Goal: Information Seeking & Learning: Learn about a topic

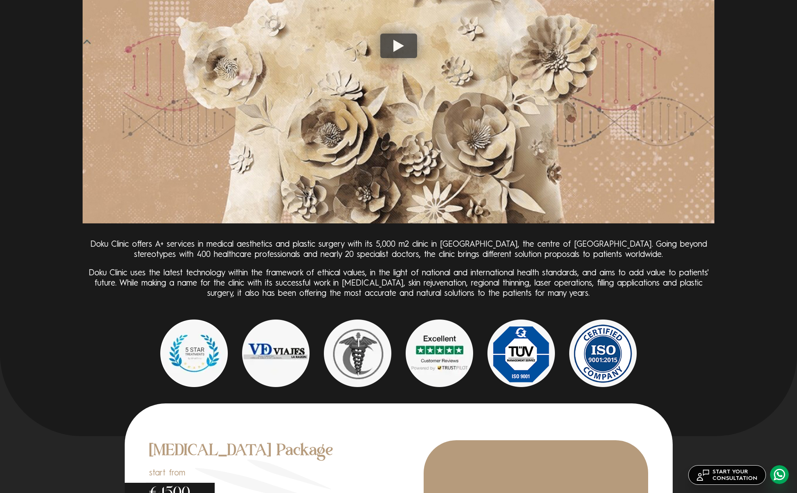
scroll to position [2464, 0]
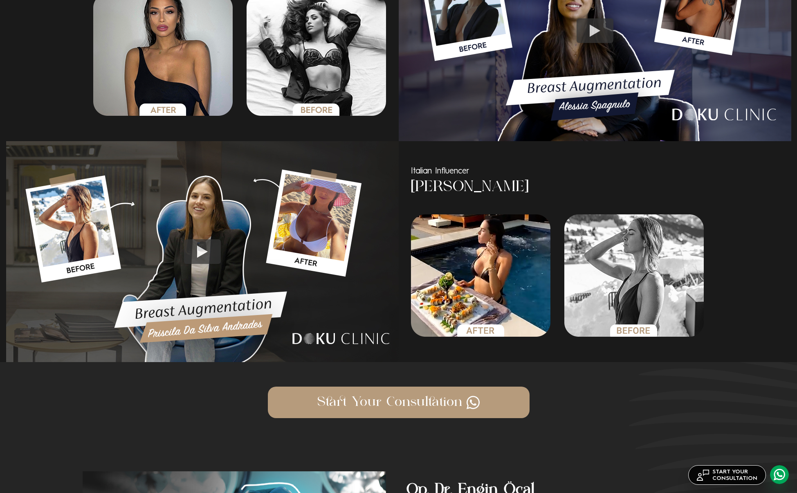
scroll to position [858, 0]
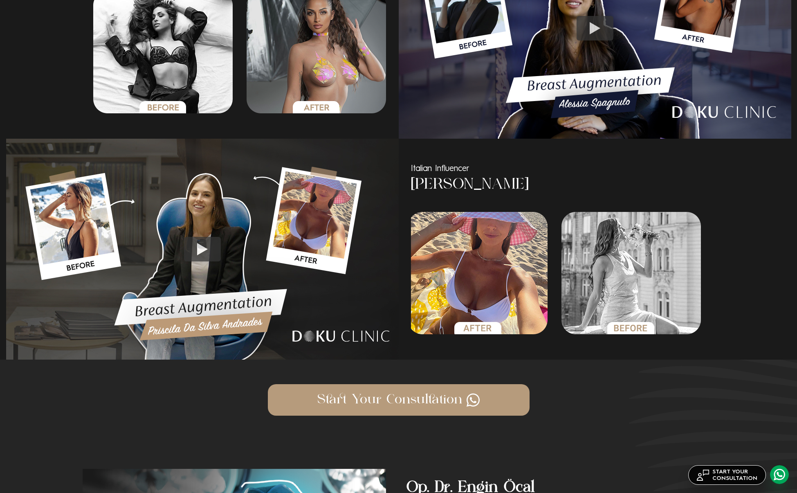
click at [478, 276] on img "3 / 6" at bounding box center [478, 273] width 140 height 122
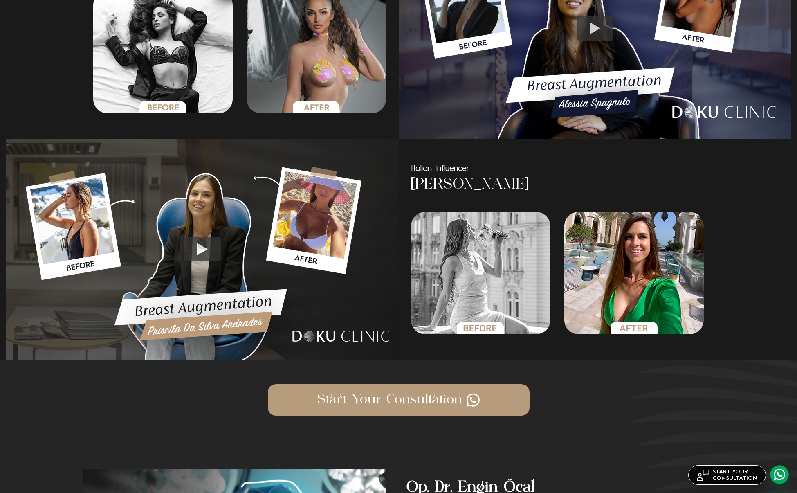
click at [564, 276] on img "5 / 6" at bounding box center [634, 273] width 140 height 122
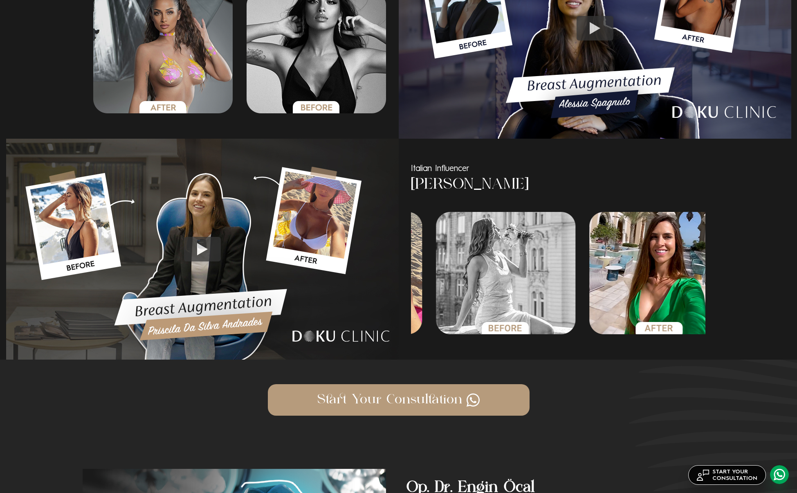
click at [673, 287] on img "5 / 6" at bounding box center [659, 273] width 140 height 122
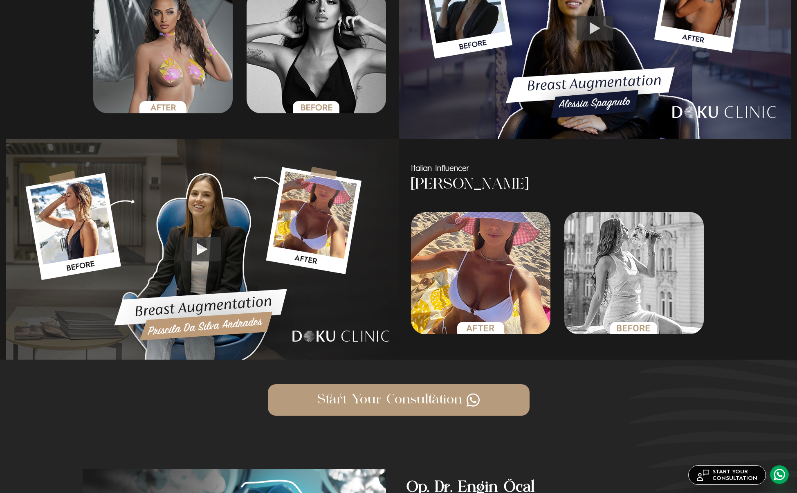
click at [551, 287] on img "3 / 6" at bounding box center [481, 273] width 140 height 122
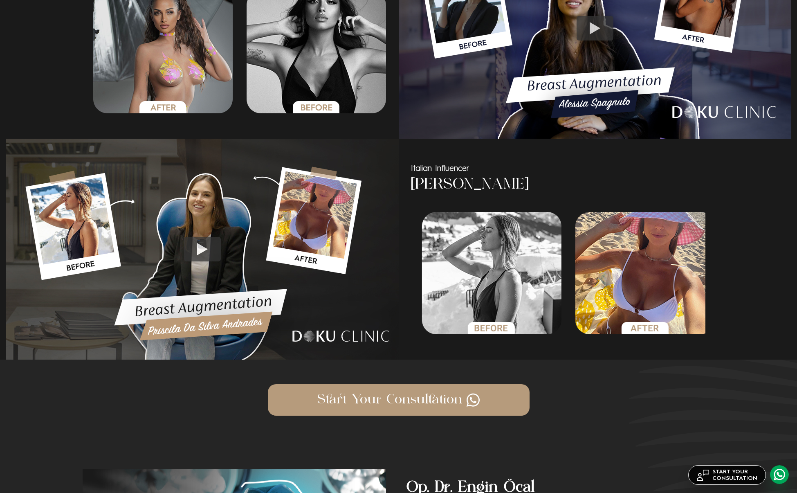
click at [561, 290] on img "2 / 6" at bounding box center [492, 273] width 140 height 122
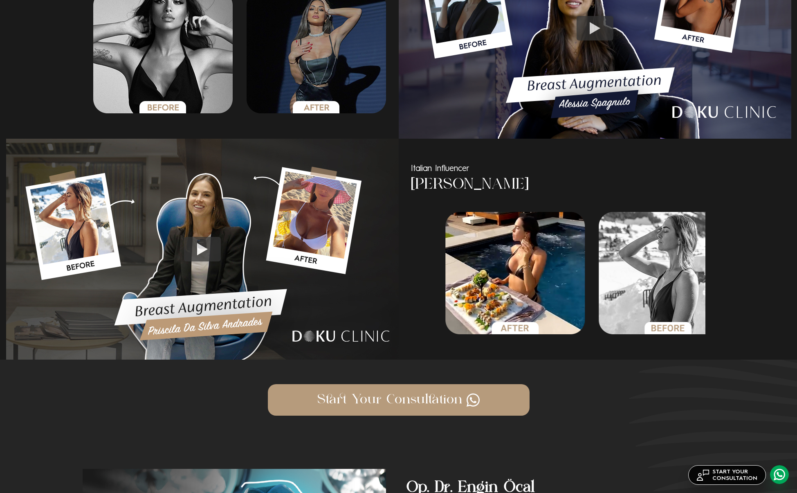
click at [584, 294] on img "1 / 6" at bounding box center [515, 273] width 140 height 122
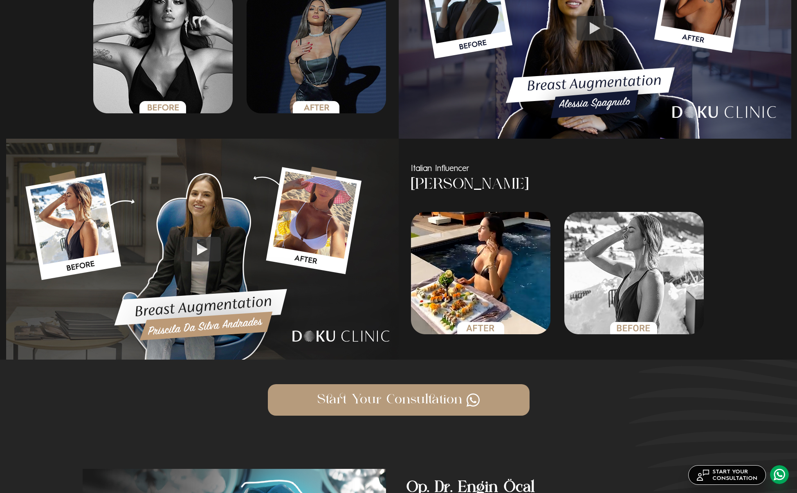
scroll to position [858, 0]
click at [564, 300] on img "2 / 6" at bounding box center [634, 272] width 140 height 122
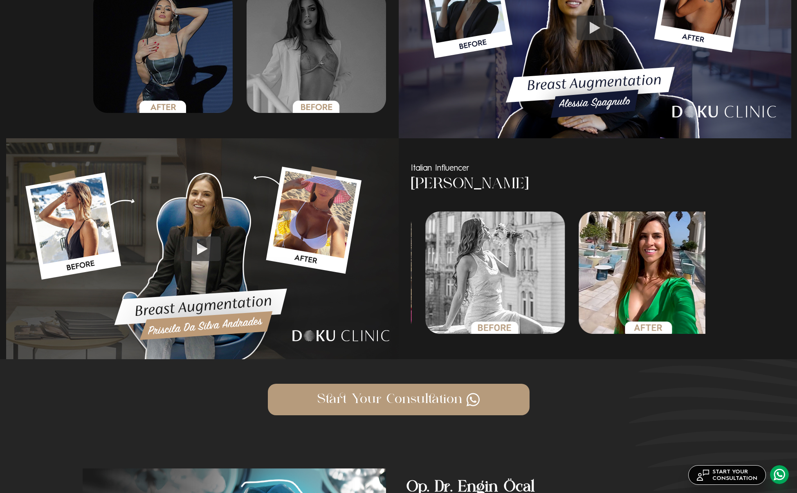
click at [461, 317] on img "4 / 6" at bounding box center [495, 272] width 140 height 122
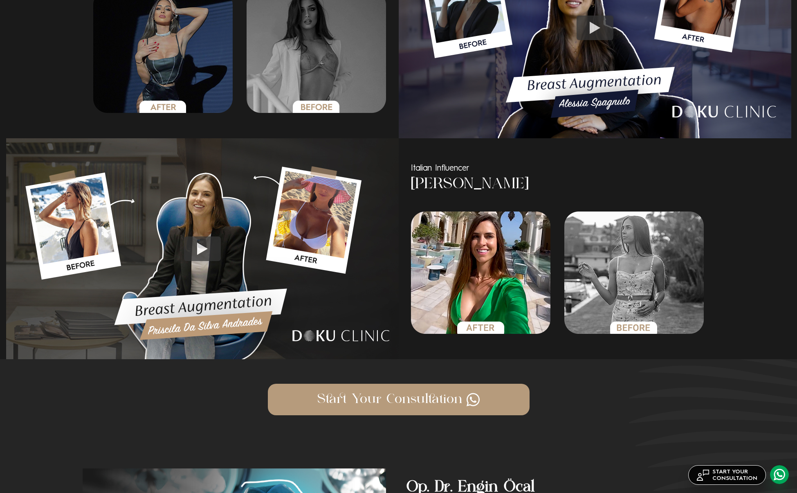
scroll to position [858, 0]
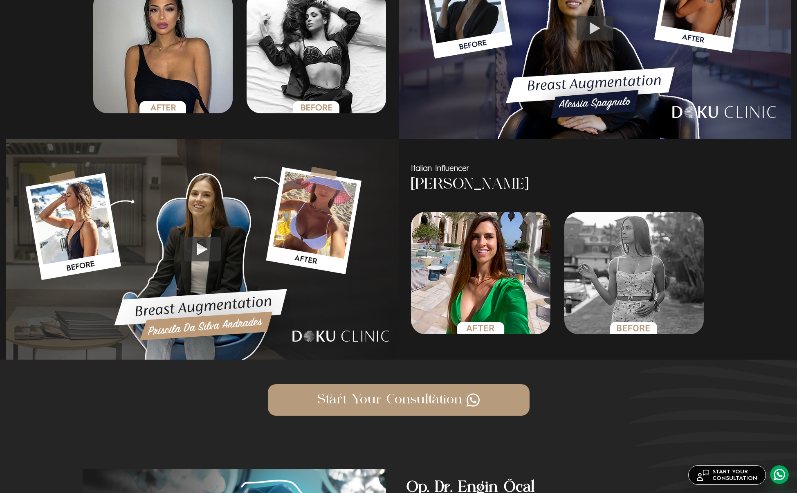
click at [551, 305] on img "5 / 6" at bounding box center [481, 272] width 140 height 122
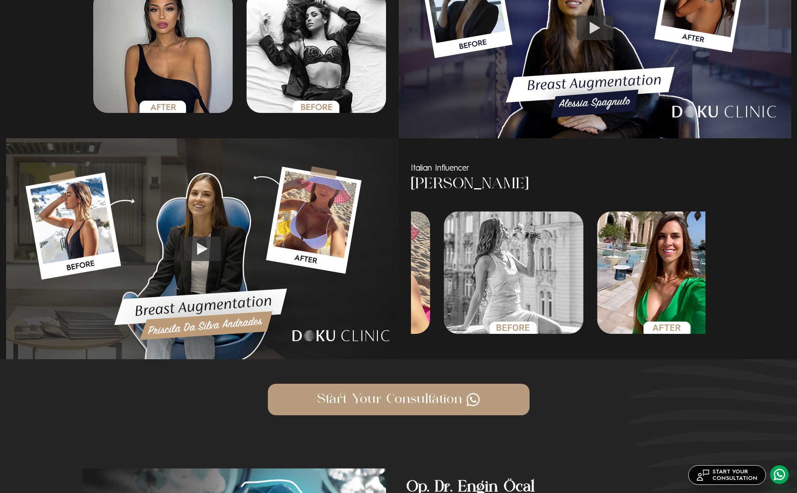
click at [563, 306] on img "4 / 6" at bounding box center [514, 272] width 140 height 122
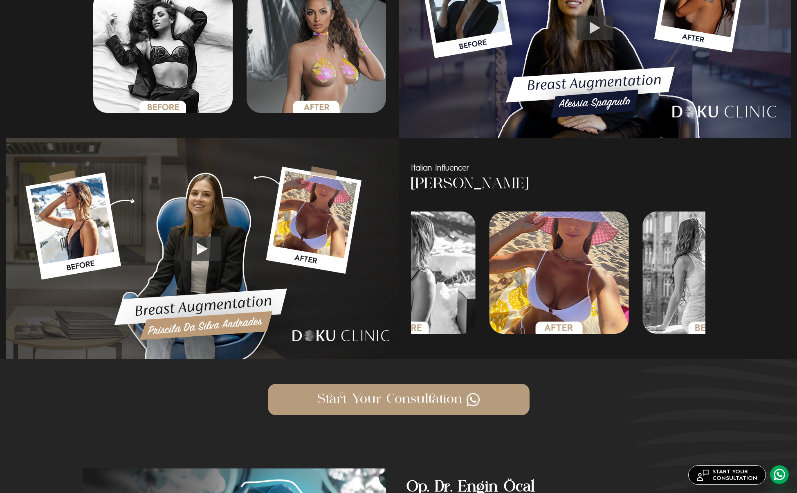
click at [568, 301] on img "3 / 6" at bounding box center [559, 272] width 140 height 122
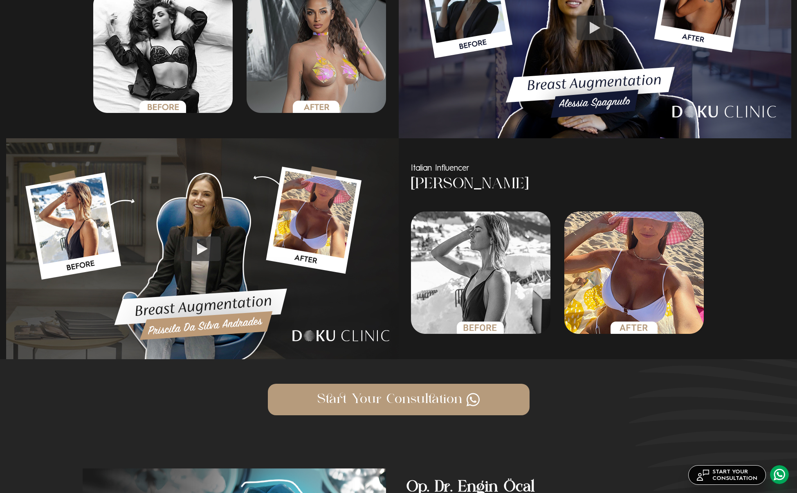
click at [551, 294] on img "2 / 6" at bounding box center [481, 272] width 140 height 122
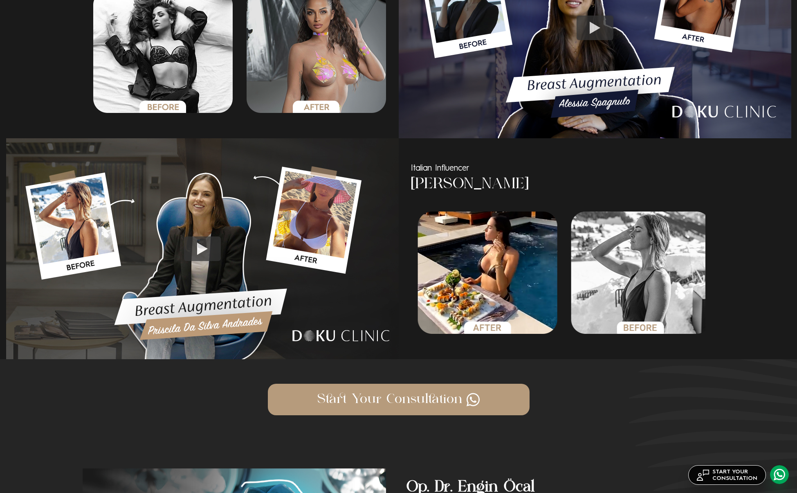
click at [557, 289] on img "1 / 6" at bounding box center [488, 272] width 140 height 122
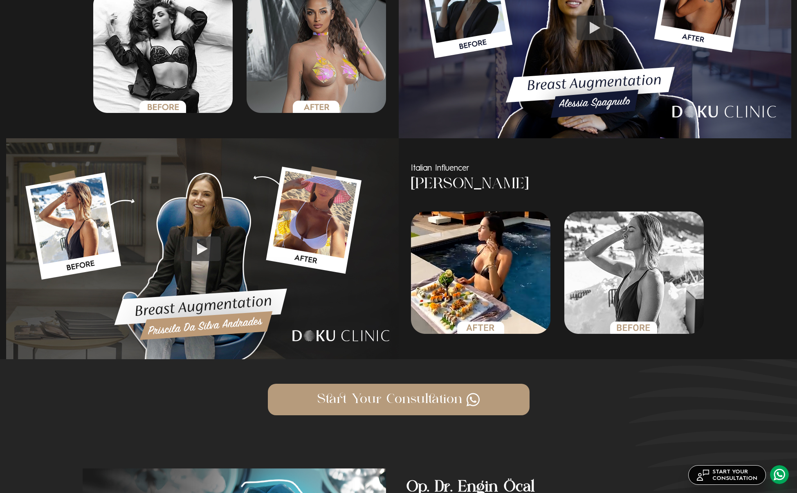
click at [551, 281] on img "1 / 6" at bounding box center [481, 272] width 140 height 122
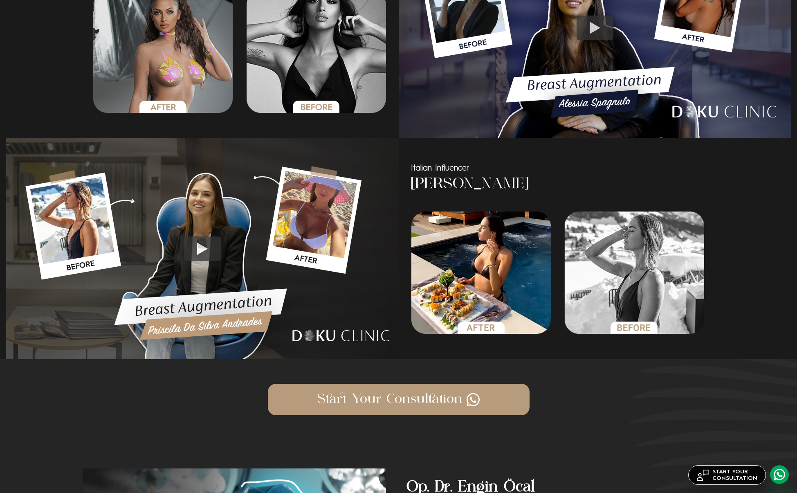
click at [551, 278] on img "1 / 6" at bounding box center [481, 272] width 140 height 122
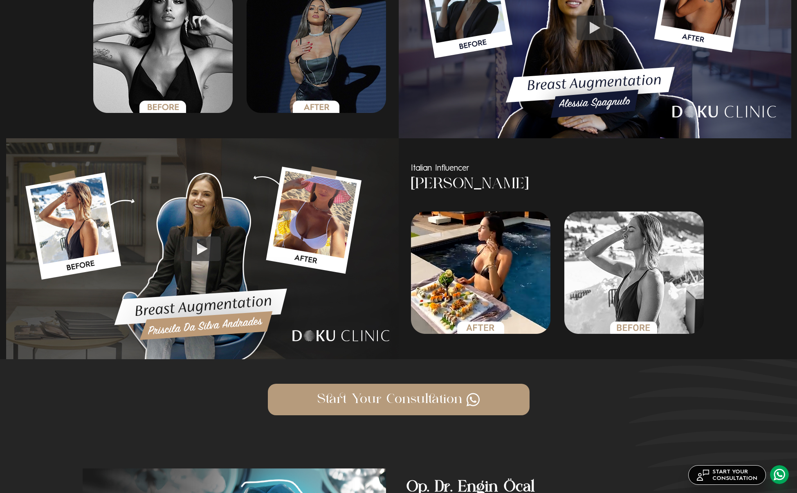
scroll to position [860, 0]
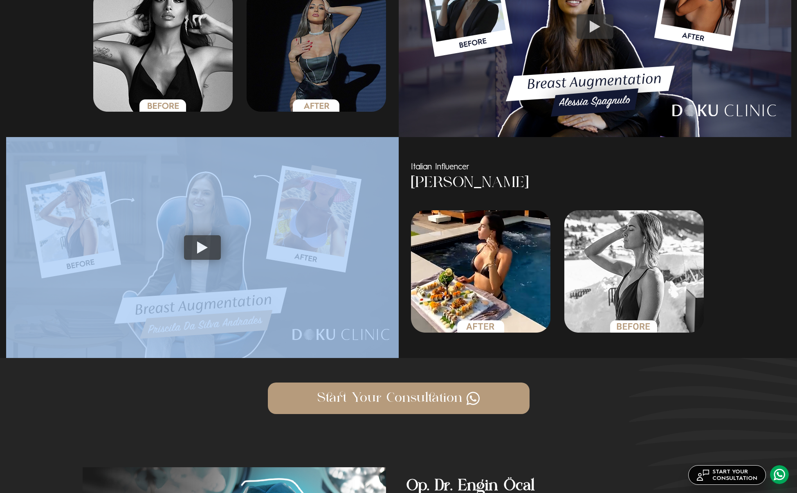
drag, startPoint x: 202, startPoint y: 249, endPoint x: 296, endPoint y: 274, distance: 97.0
click at [296, 274] on div at bounding box center [202, 247] width 393 height 221
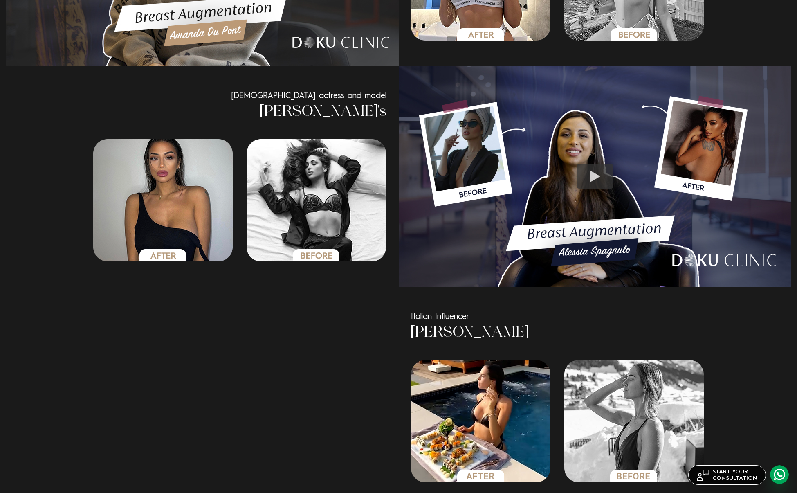
scroll to position [710, 0]
